Goal: Complete application form

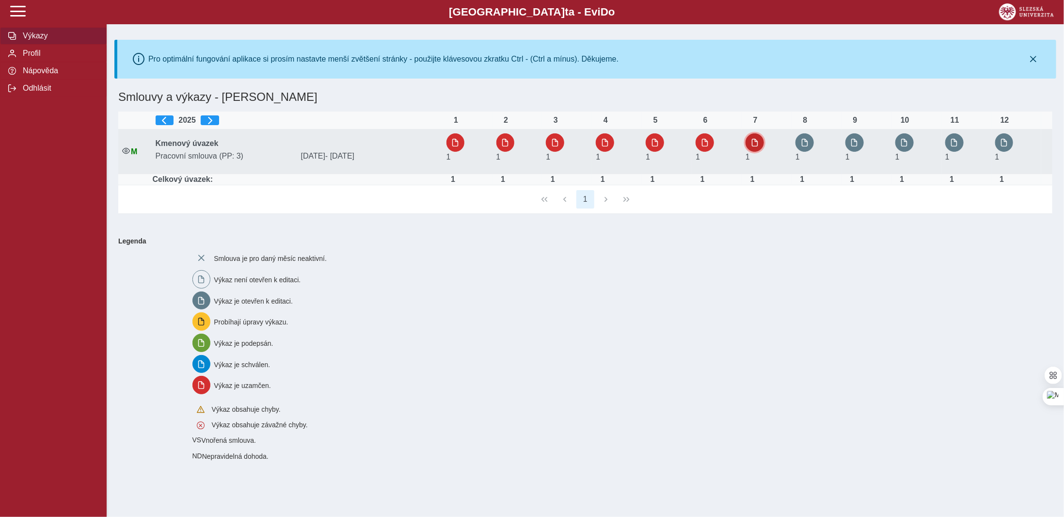
click at [755, 143] on span "button" at bounding box center [755, 143] width 8 height 8
click at [804, 146] on span "button" at bounding box center [805, 143] width 8 height 8
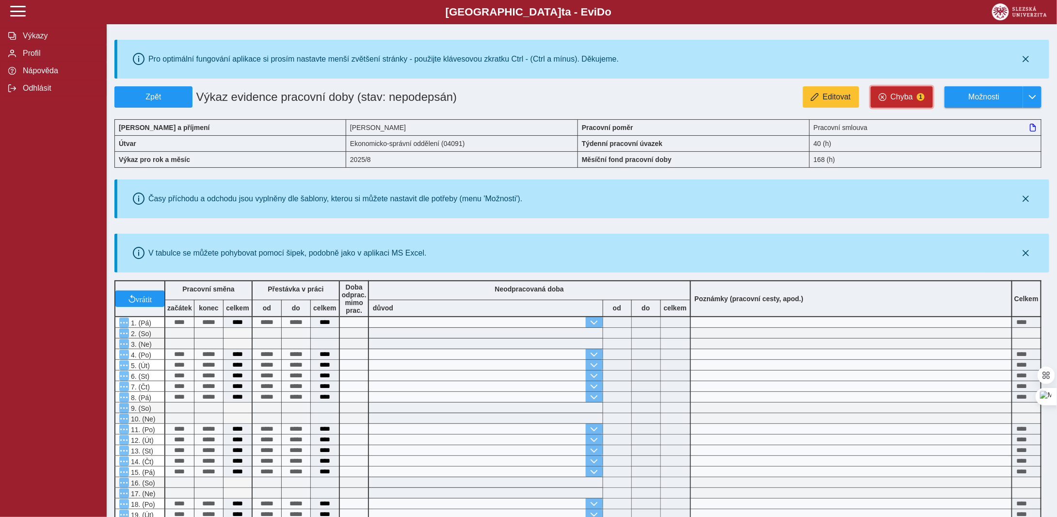
click at [904, 101] on span "Chyba" at bounding box center [902, 97] width 22 height 9
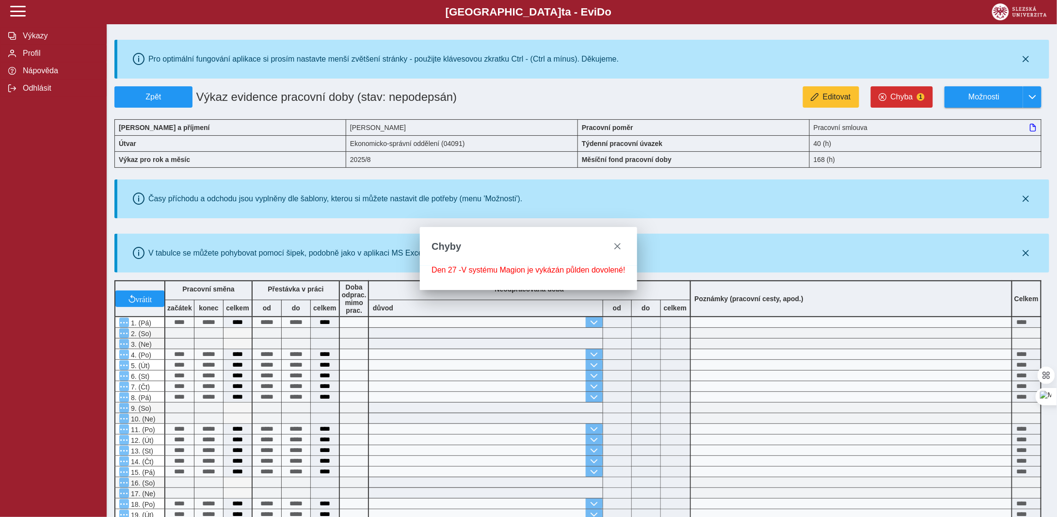
click at [592, 273] on div "Den 27 - V systému Magion je vykázán půlden dovolené!" at bounding box center [528, 270] width 193 height 9
drag, startPoint x: 622, startPoint y: 246, endPoint x: 860, endPoint y: 152, distance: 256.2
click at [623, 245] on button "close" at bounding box center [618, 247] width 16 height 16
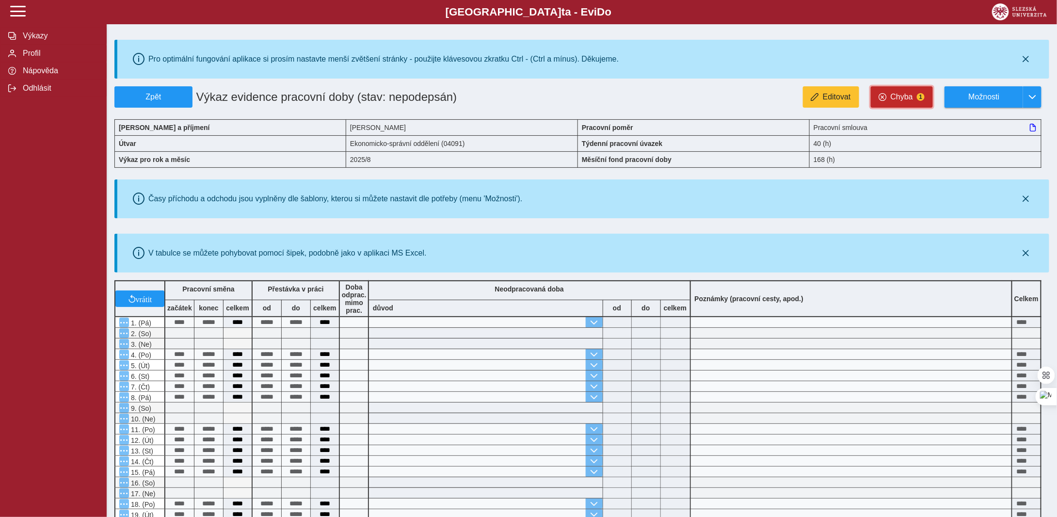
click at [901, 106] on button "Chyba 1" at bounding box center [902, 96] width 62 height 21
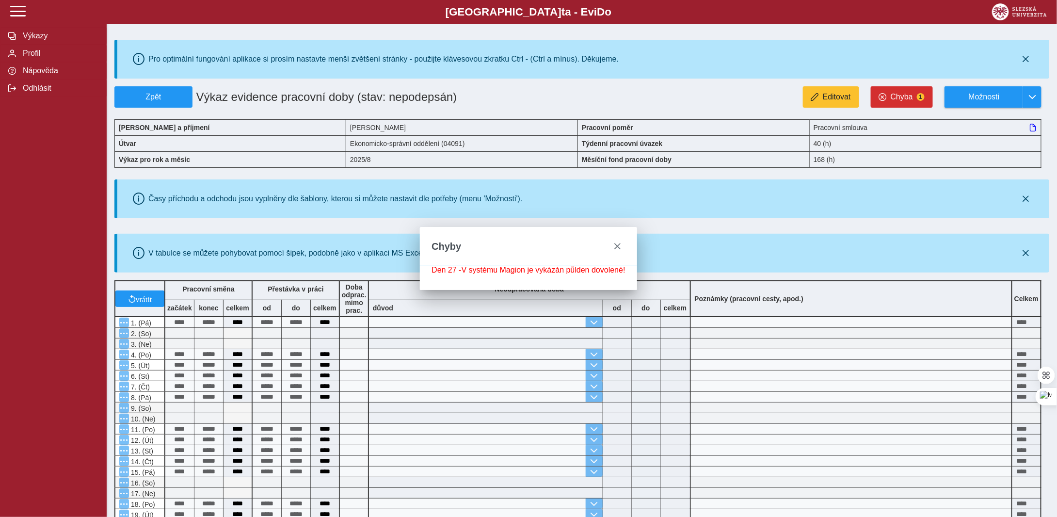
click at [526, 271] on div "Den 27 - V systému Magion je vykázán půlden dovolené!" at bounding box center [528, 270] width 193 height 9
click at [527, 271] on div "Den 27 - V systému Magion je vykázán půlden dovolené!" at bounding box center [528, 270] width 193 height 9
click at [527, 270] on div "Den 27 - V systému Magion je vykázán půlden dovolené!" at bounding box center [528, 270] width 193 height 9
click at [528, 270] on div "Den 27 - V systému Magion je vykázán půlden dovolené!" at bounding box center [528, 270] width 193 height 9
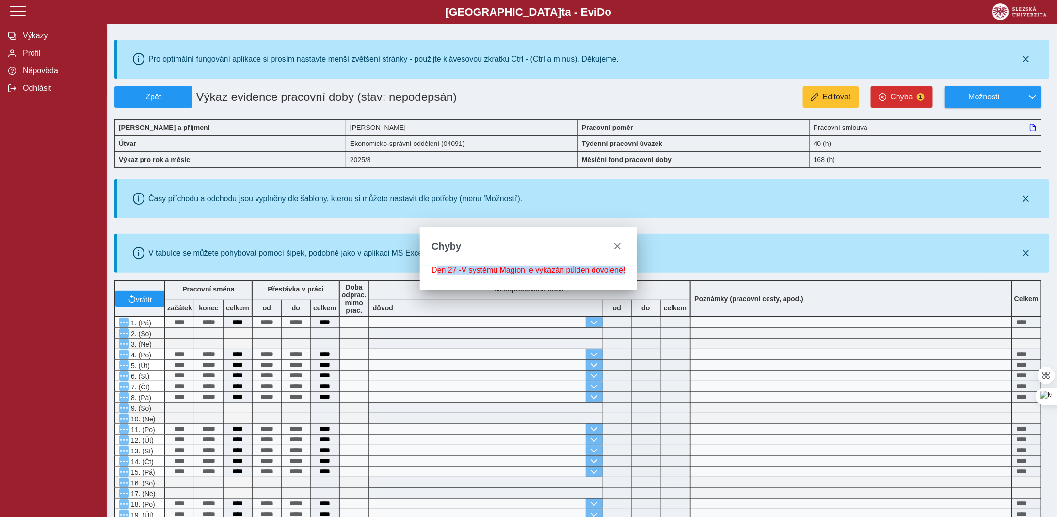
click at [528, 270] on div "Den 27 - V systému Magion je vykázán půlden dovolené!" at bounding box center [528, 270] width 193 height 9
click at [621, 245] on span "close" at bounding box center [618, 246] width 8 height 8
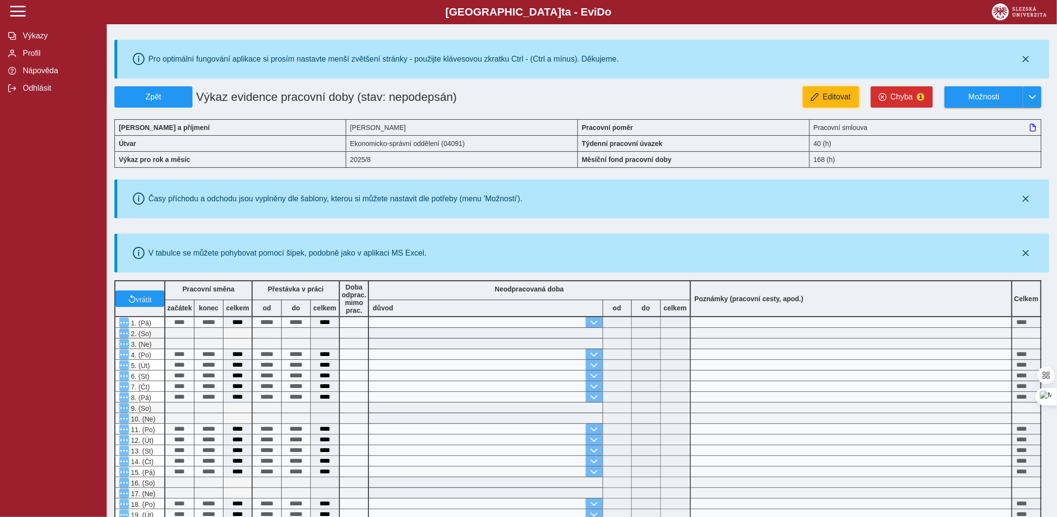
click at [834, 95] on span "Editovat" at bounding box center [837, 97] width 28 height 9
type input "**********"
type input "****"
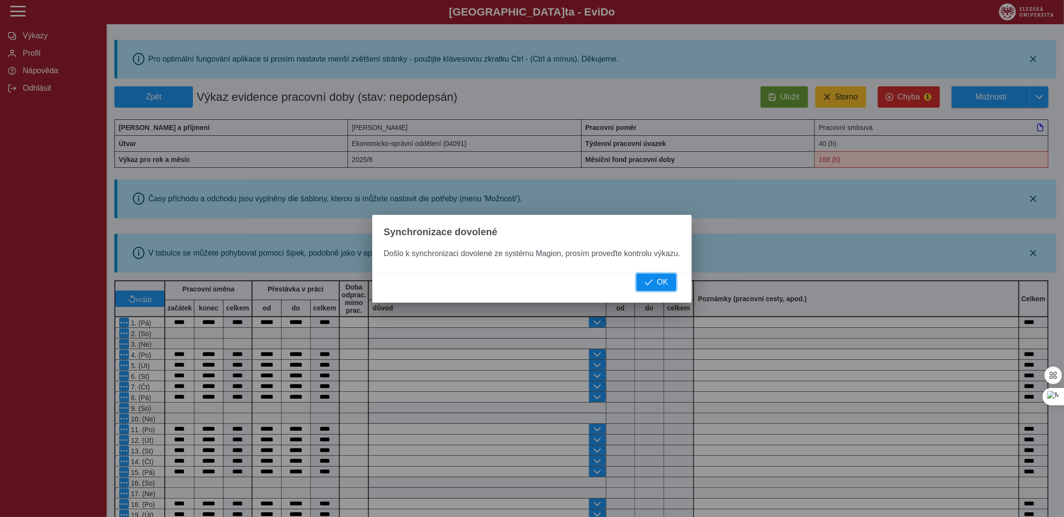
click at [652, 286] on span "button" at bounding box center [649, 282] width 8 height 8
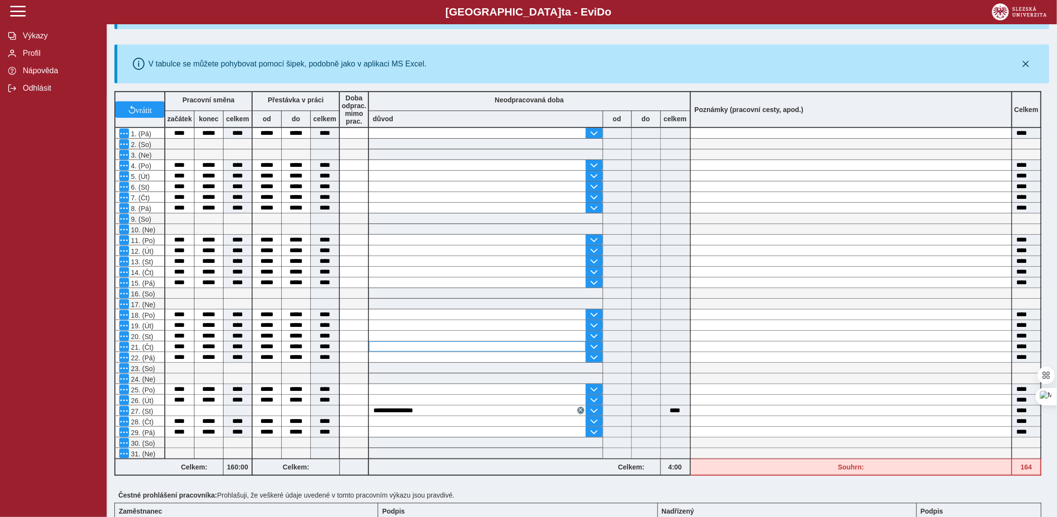
scroll to position [194, 0]
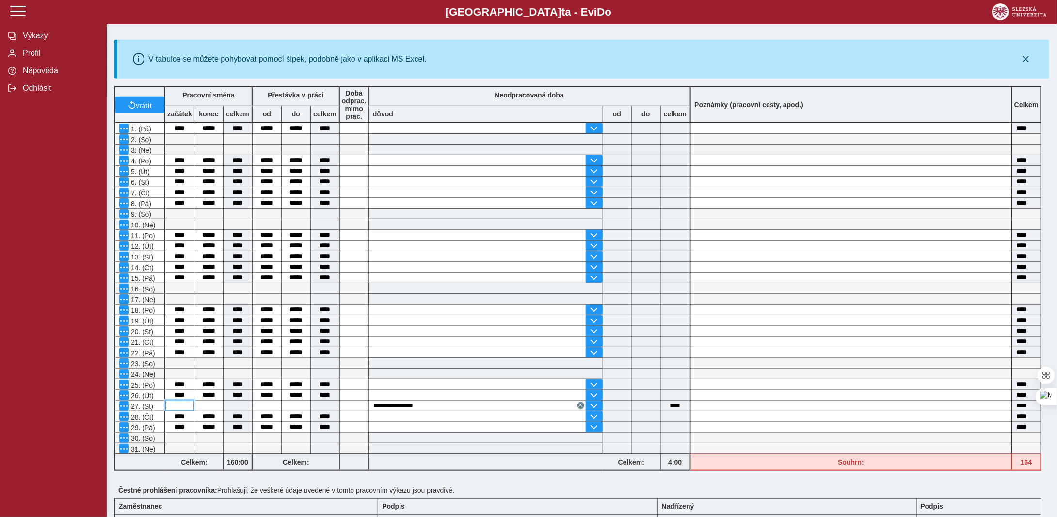
click at [175, 411] on input at bounding box center [179, 406] width 29 height 10
type input "****"
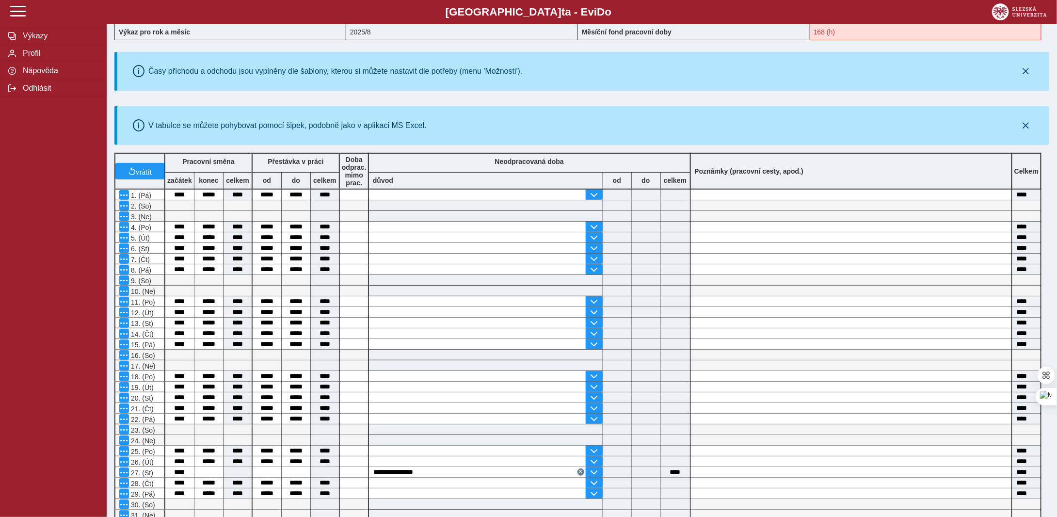
scroll to position [242, 0]
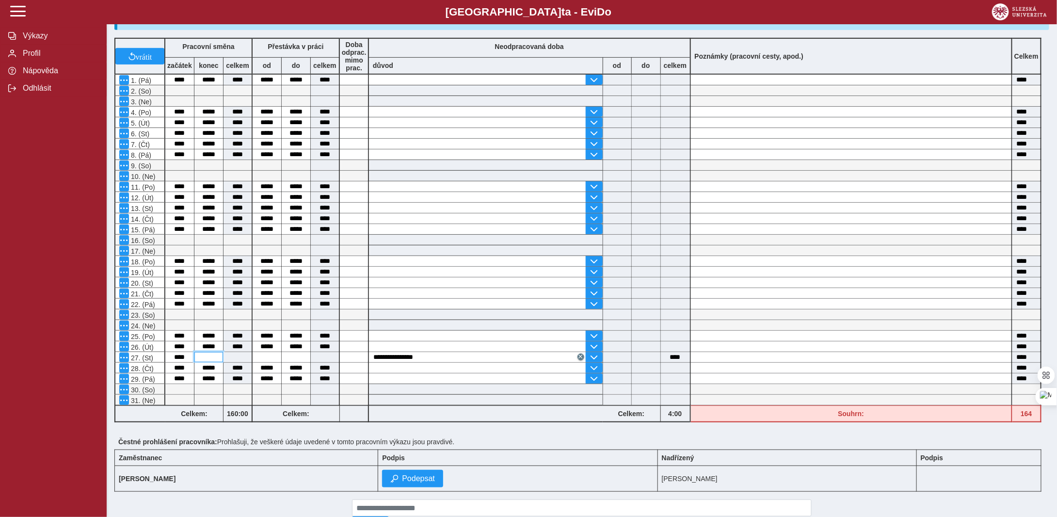
click at [210, 362] on input at bounding box center [208, 357] width 29 height 10
type input "*****"
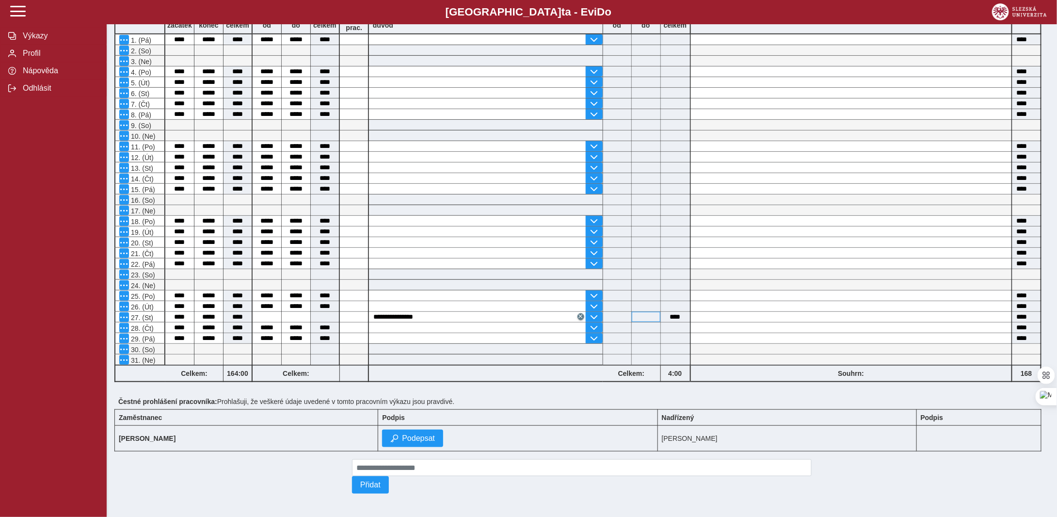
scroll to position [294, 0]
click at [398, 435] on span "button" at bounding box center [394, 439] width 8 height 8
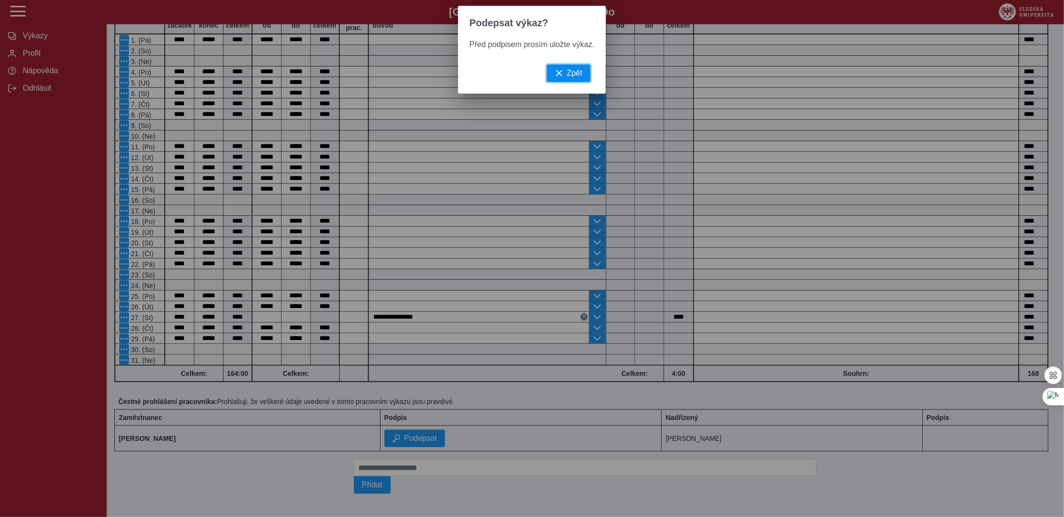
click at [577, 78] on span "Zpět" at bounding box center [575, 73] width 16 height 9
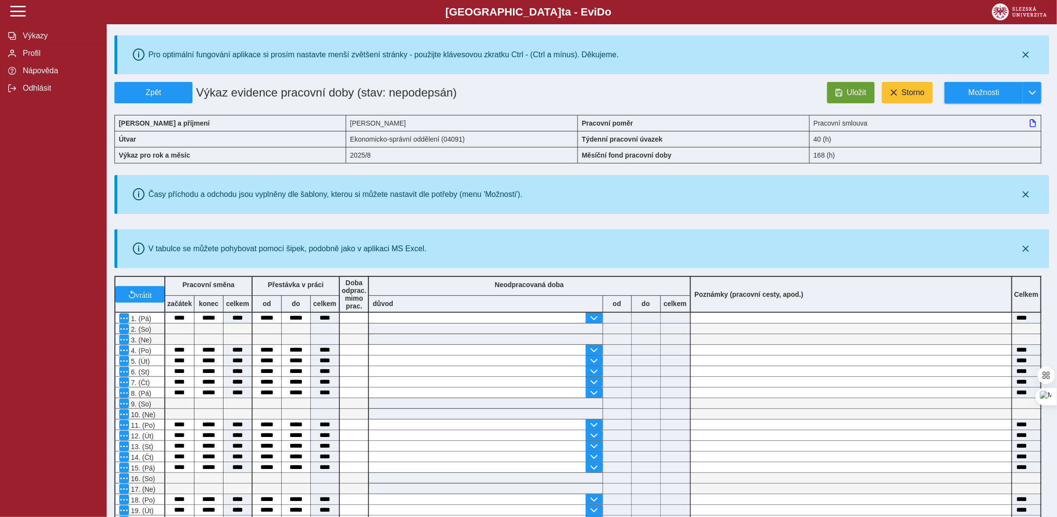
scroll to position [3, 0]
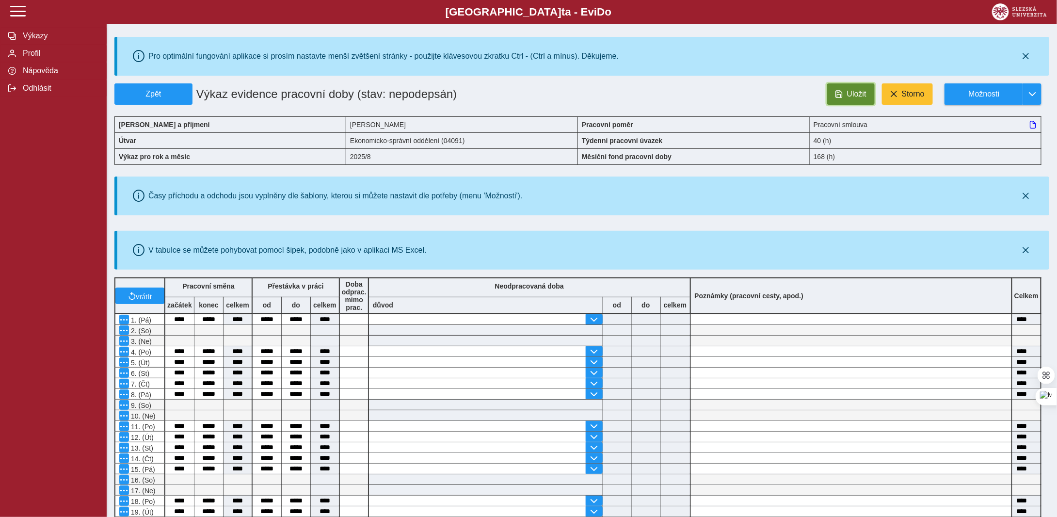
click at [847, 98] on button "Uložit" at bounding box center [851, 93] width 48 height 21
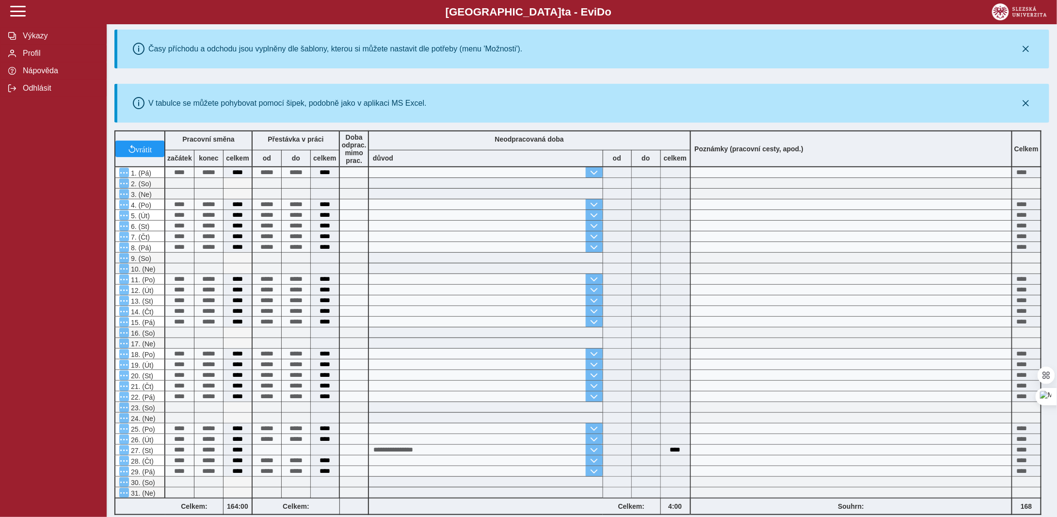
scroll to position [291, 0]
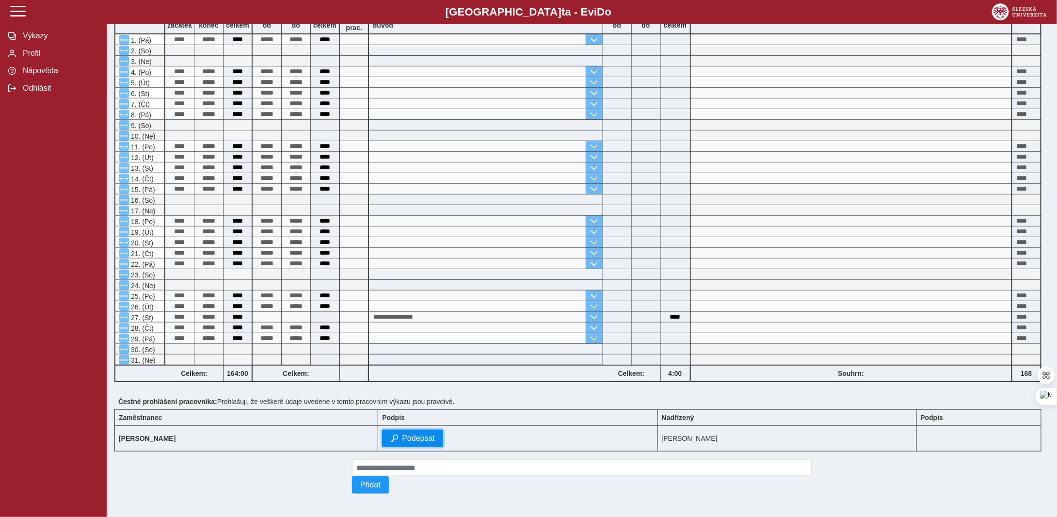
click at [435, 435] on span "Podepsat" at bounding box center [418, 438] width 33 height 9
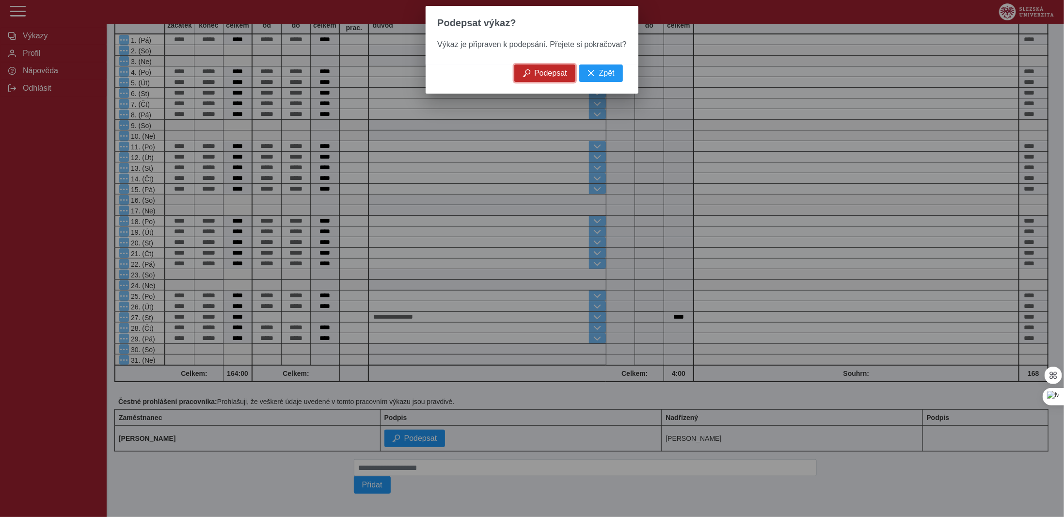
click at [565, 74] on button "Podepsat" at bounding box center [545, 72] width 61 height 17
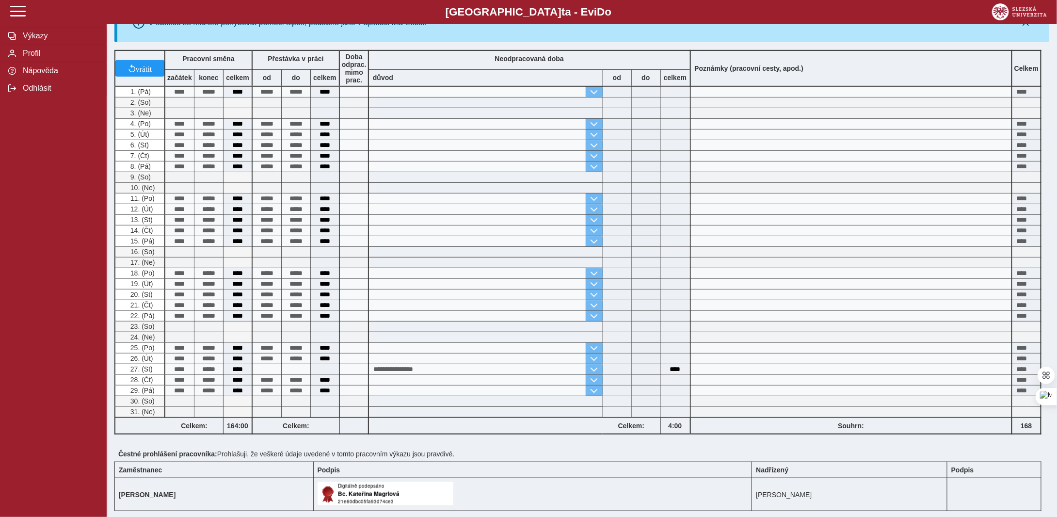
scroll to position [0, 0]
